Goal: Find specific page/section: Find specific page/section

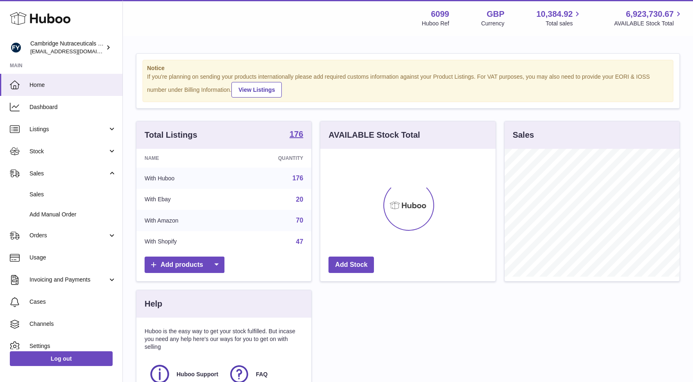
scroll to position [128, 175]
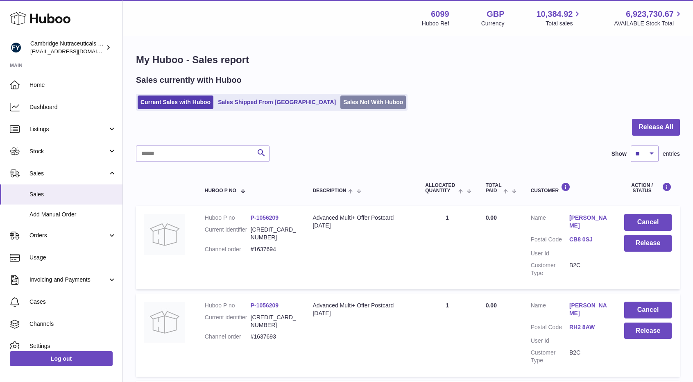
click at [341, 102] on link "Sales Not With Huboo" at bounding box center [374, 102] width 66 height 14
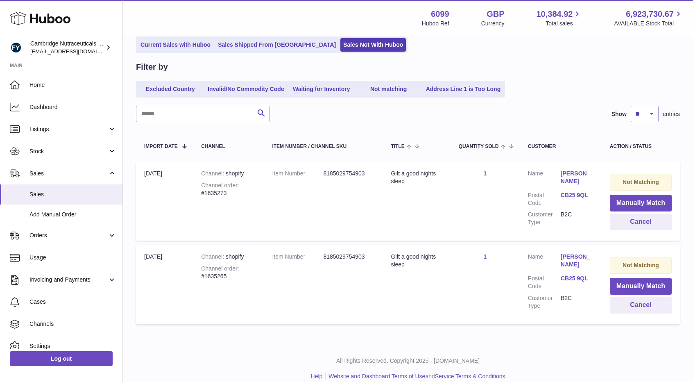
scroll to position [68, 0]
